Goal: Task Accomplishment & Management: Use online tool/utility

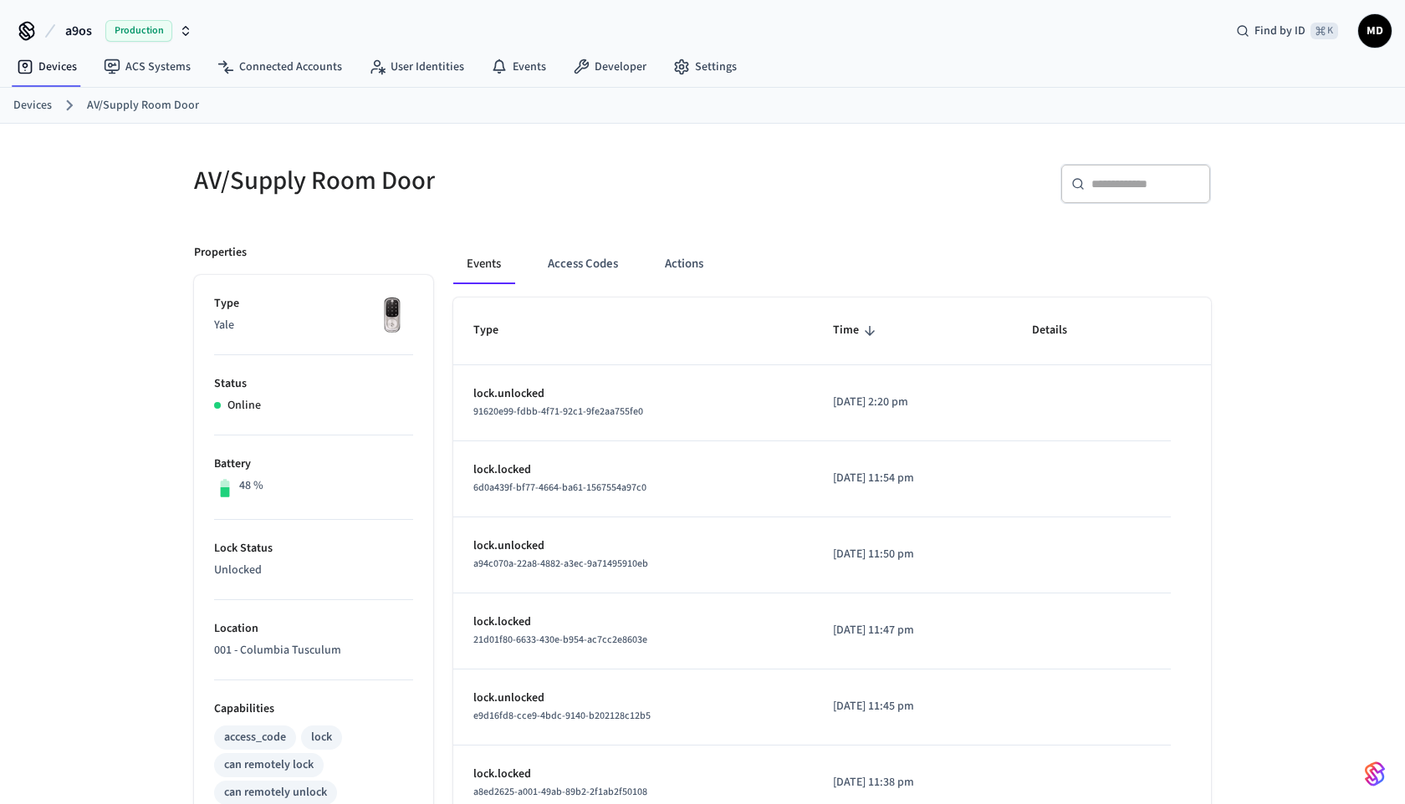
click at [152, 37] on span "Production" at bounding box center [138, 31] width 67 height 22
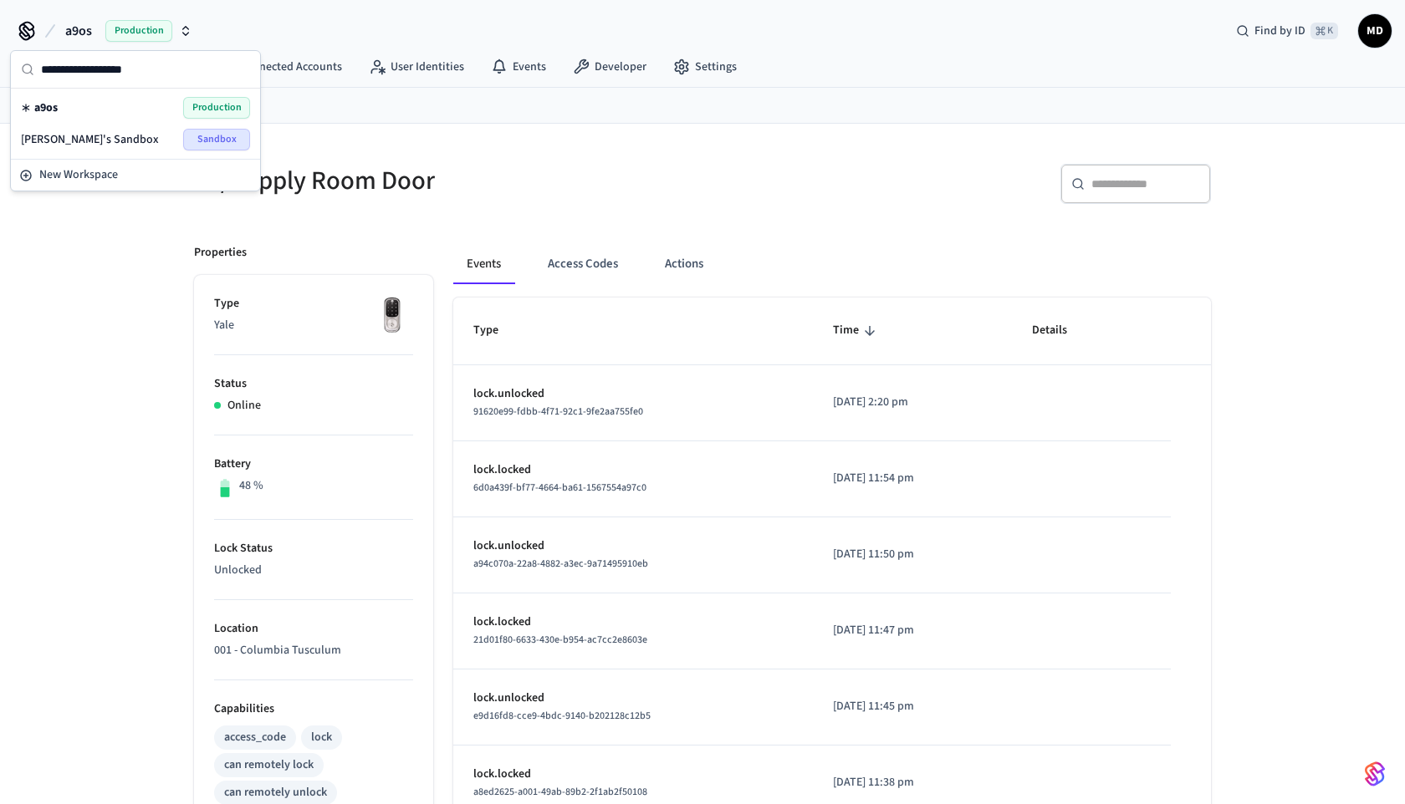
click at [126, 138] on div "[PERSON_NAME]'s Sandbox Sandbox" at bounding box center [135, 140] width 229 height 22
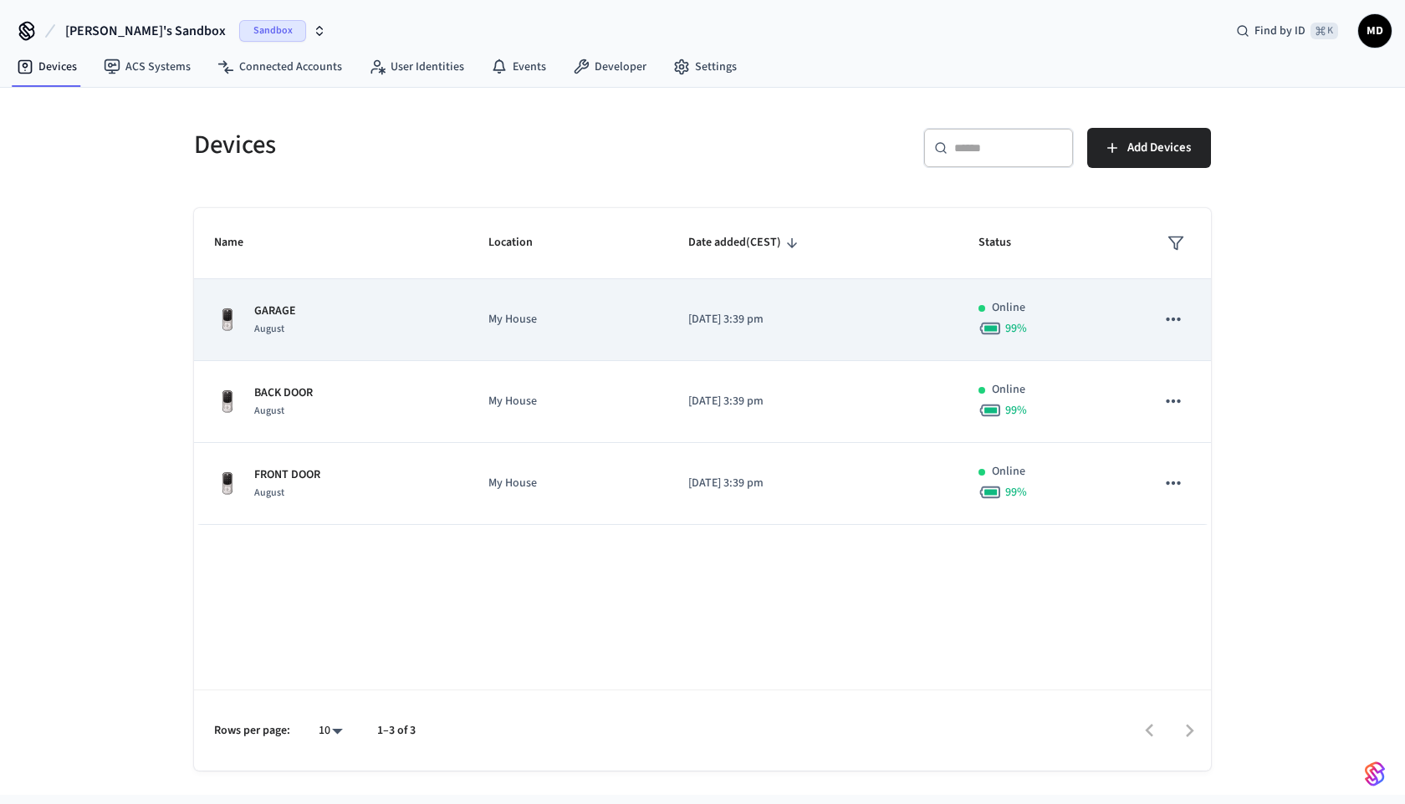
click at [1171, 318] on icon "sticky table" at bounding box center [1173, 320] width 22 height 22
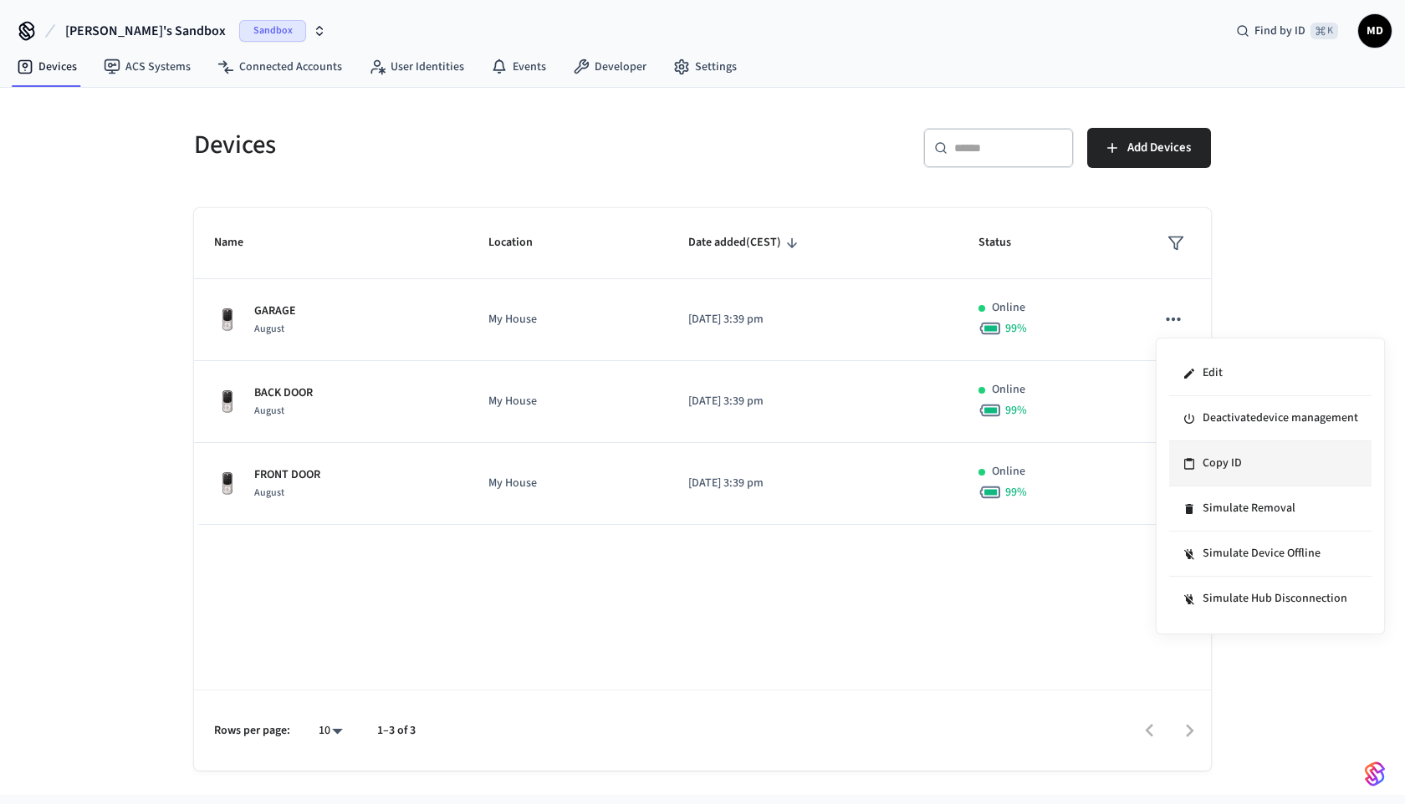
click at [1214, 463] on li "Copy ID" at bounding box center [1270, 463] width 202 height 45
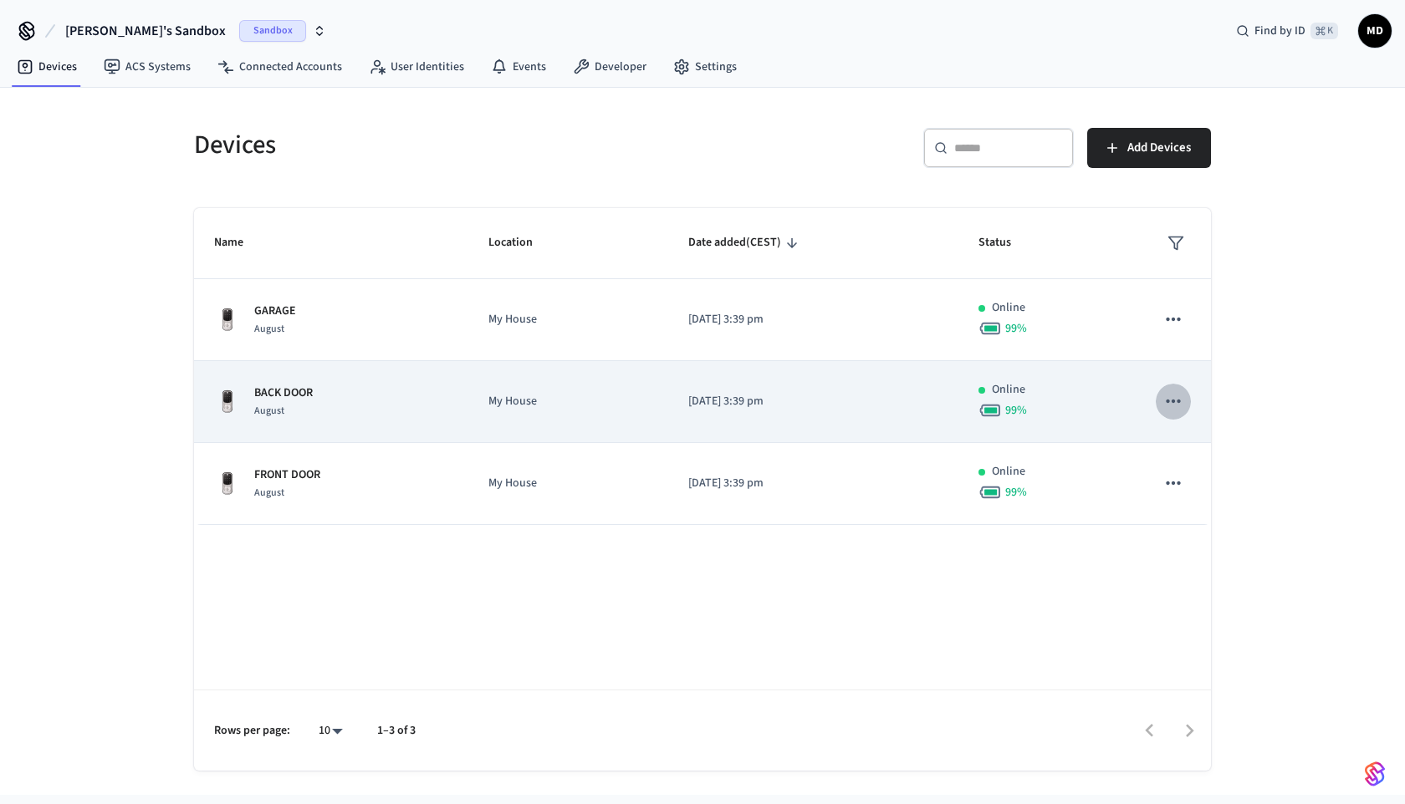
click at [1176, 401] on icon "sticky table" at bounding box center [1173, 401] width 22 height 22
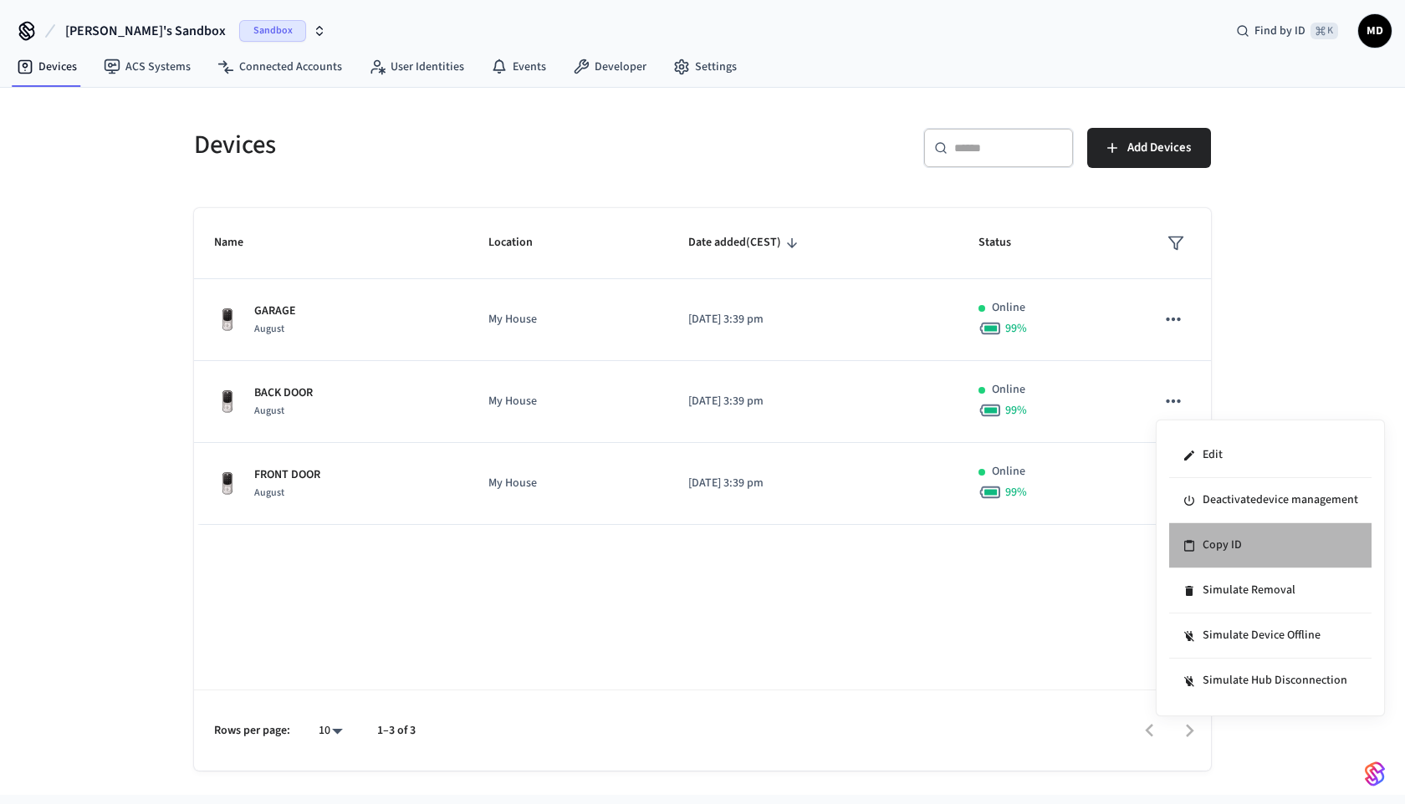
click at [1211, 538] on li "Copy ID" at bounding box center [1270, 545] width 202 height 45
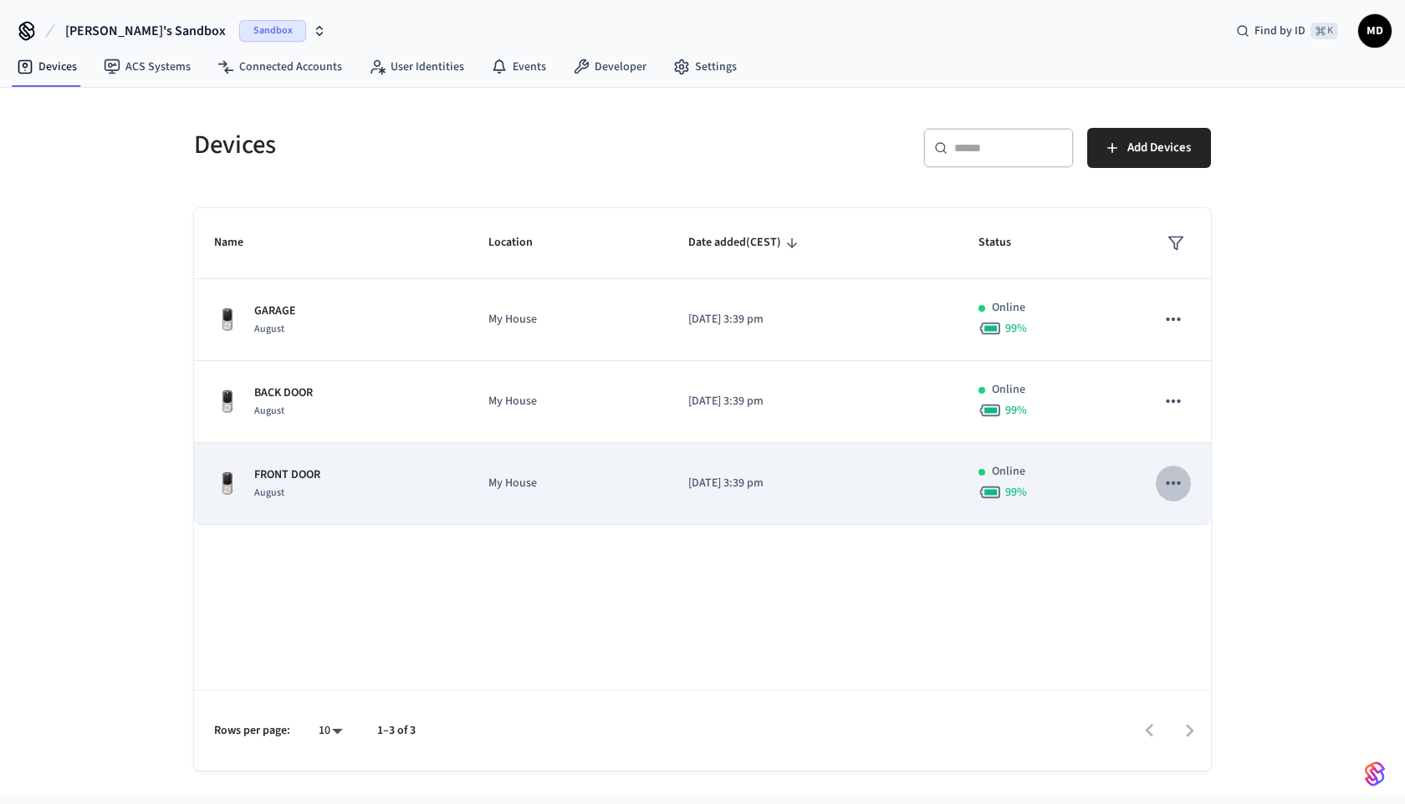
click at [1182, 491] on icon "sticky table" at bounding box center [1173, 483] width 22 height 22
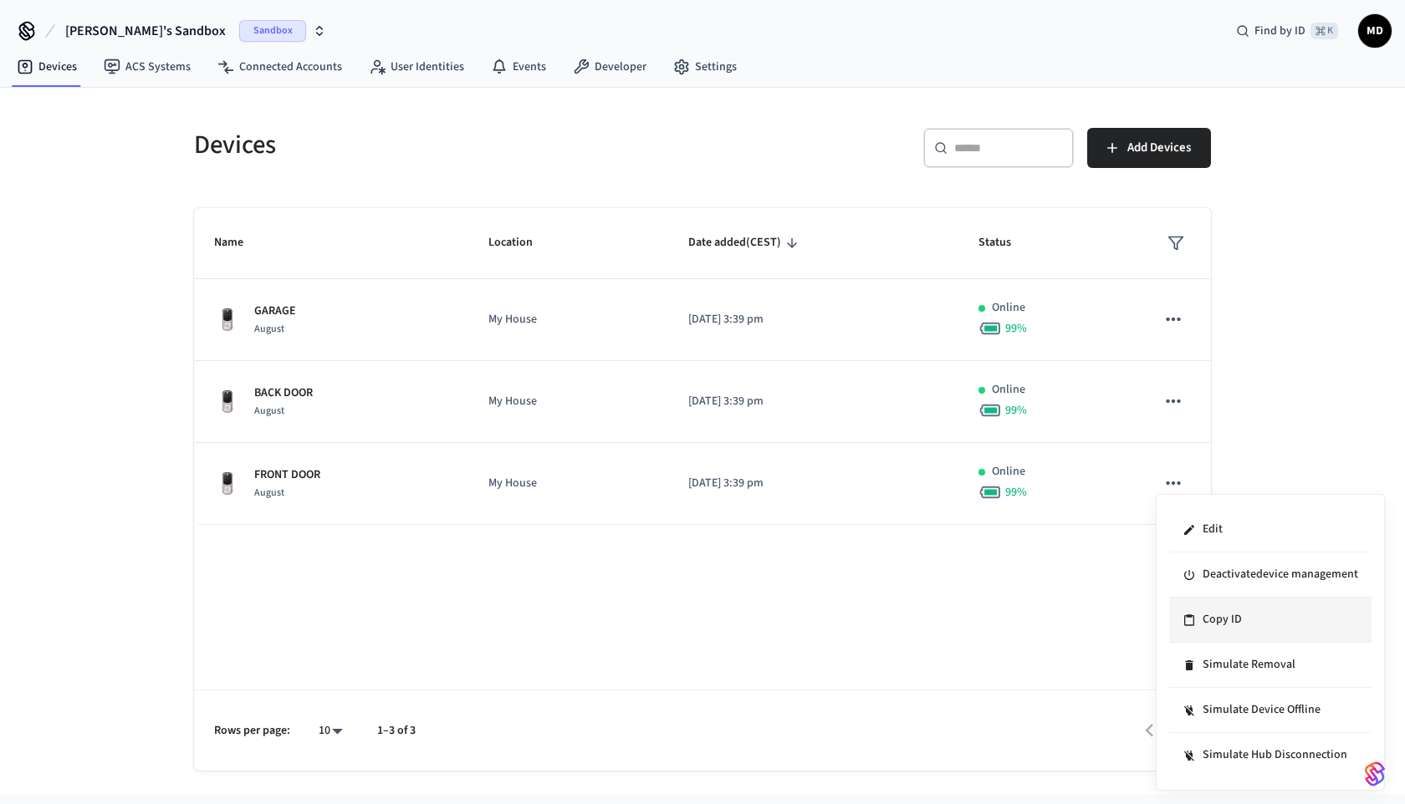
click at [1209, 600] on li "Copy ID" at bounding box center [1270, 620] width 202 height 45
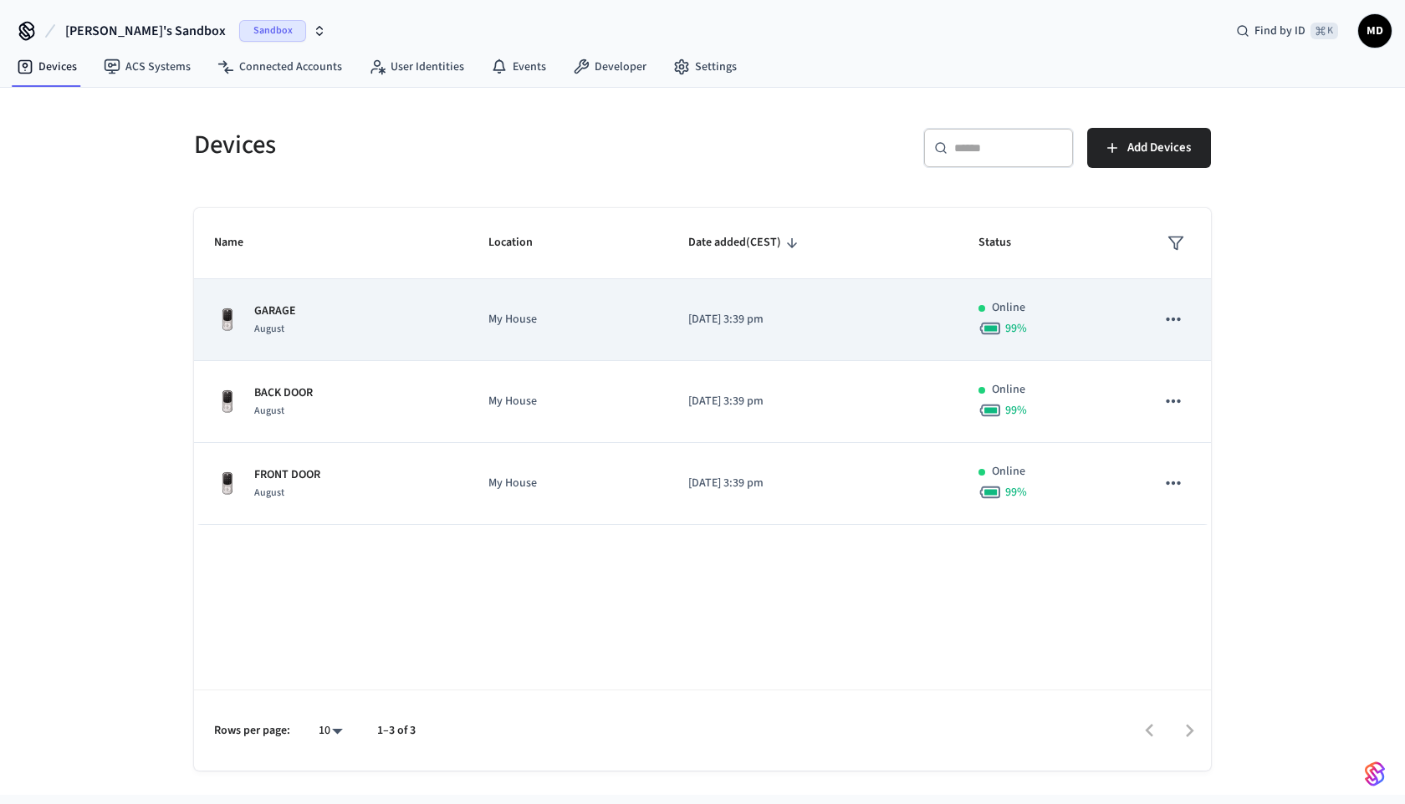
click at [1181, 314] on icon "sticky table" at bounding box center [1173, 320] width 22 height 22
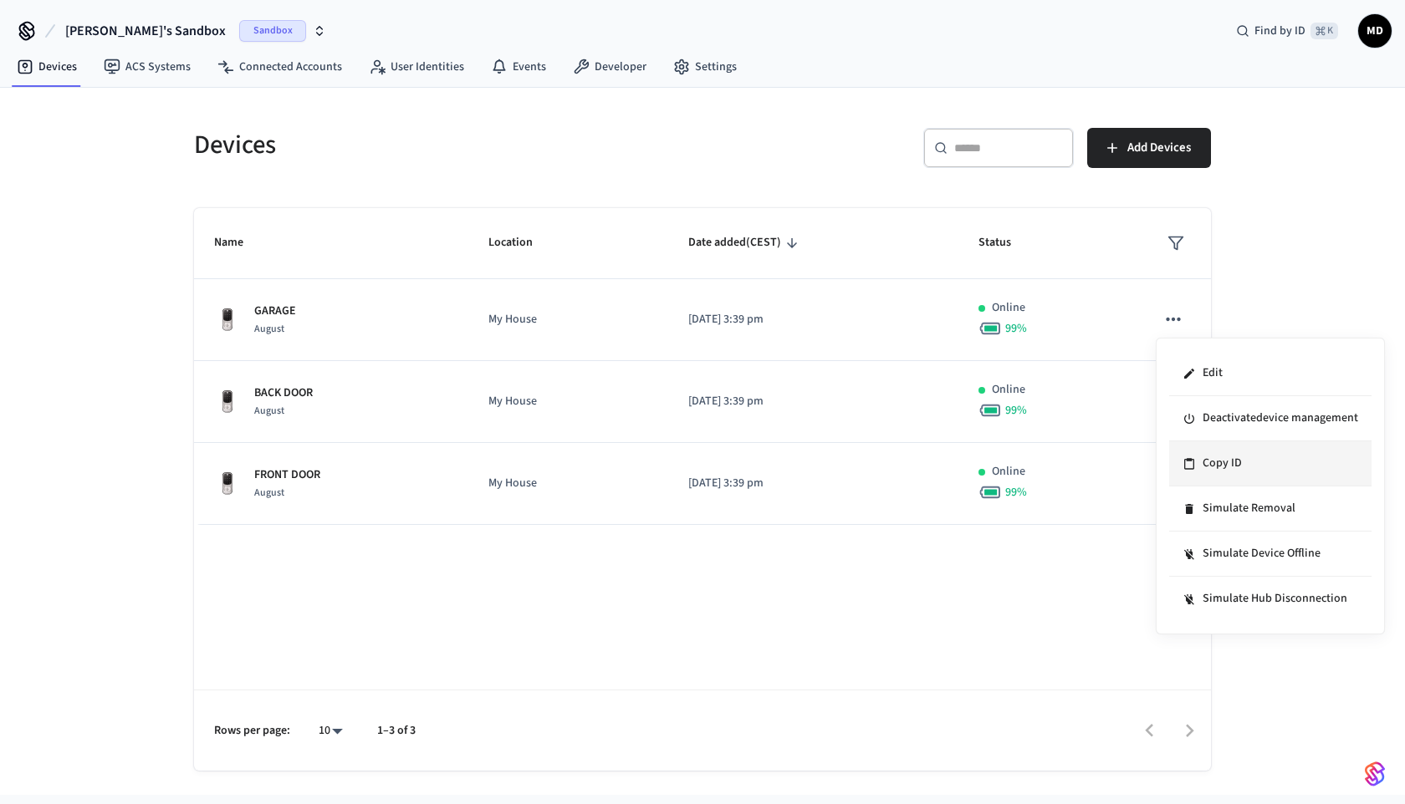
click at [1206, 461] on li "Copy ID" at bounding box center [1270, 463] width 202 height 45
